Goal: Information Seeking & Learning: Find specific fact

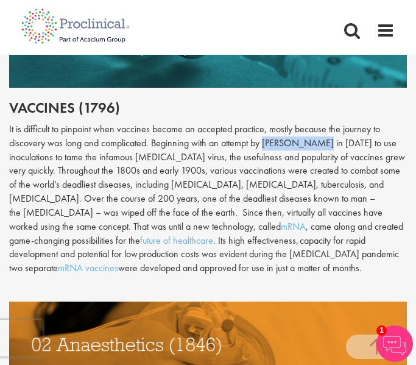
drag, startPoint x: 265, startPoint y: 142, endPoint x: 320, endPoint y: 146, distance: 55.5
click at [320, 146] on div "It is difficult to pinpoint when vaccines became an accepted practice, mostly b…" at bounding box center [208, 198] width 398 height 153
copy div "Edward Jenner"
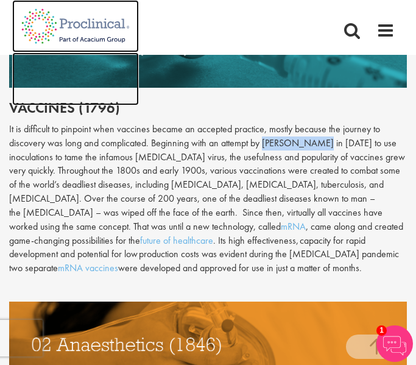
click at [52, 102] on img at bounding box center [75, 78] width 127 height 52
